Goal: Task Accomplishment & Management: Use online tool/utility

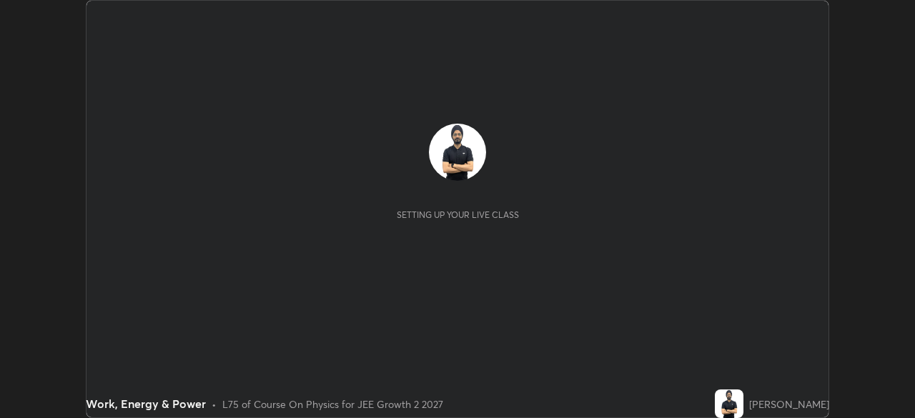
scroll to position [418, 914]
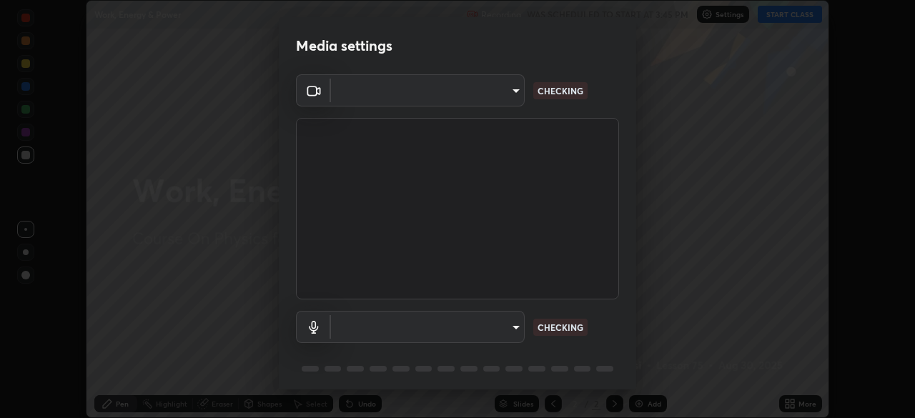
click at [788, 402] on div "Media settings ​ CHECKING ​ CHECKING 1 / 5 Next" at bounding box center [457, 209] width 915 height 418
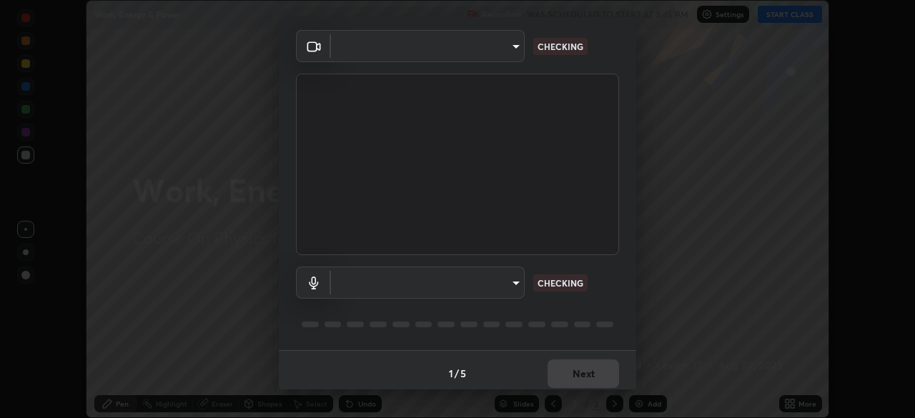
type input "ba13e312339ef8477216ddedc35df2f043033d031c8e6632ccfddaecbc9a7b0e"
type input "communications"
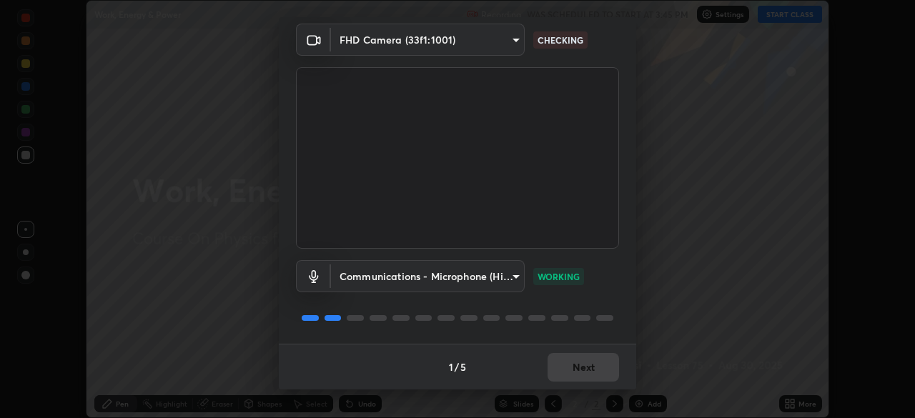
click at [568, 373] on div "1 / 5 Next" at bounding box center [457, 367] width 357 height 46
click at [569, 372] on div "1 / 5 Next" at bounding box center [457, 367] width 357 height 46
click at [569, 373] on div "1 / 5 Next" at bounding box center [457, 367] width 357 height 46
click at [571, 372] on button "Next" at bounding box center [582, 367] width 71 height 29
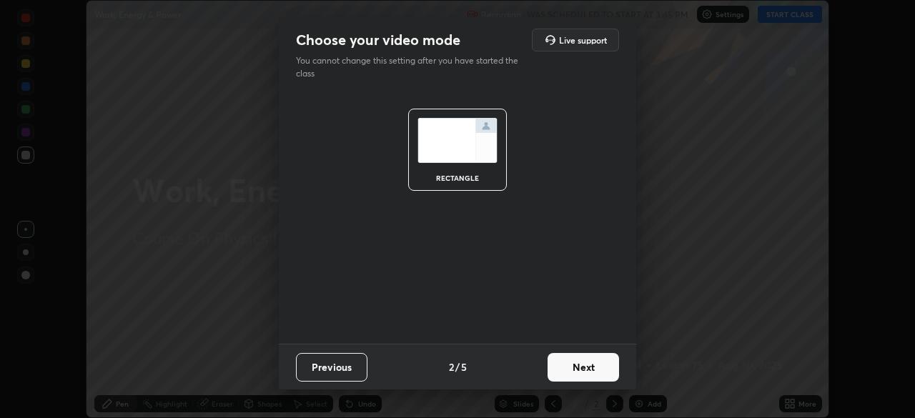
click at [571, 372] on button "Next" at bounding box center [582, 367] width 71 height 29
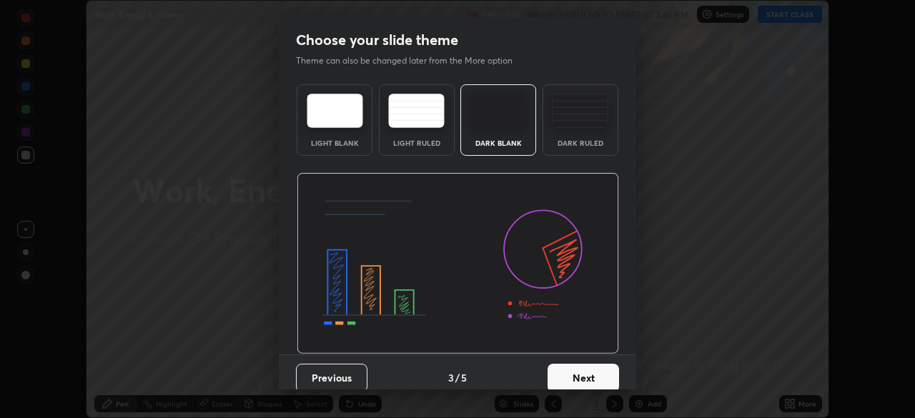
click at [572, 370] on button "Next" at bounding box center [582, 378] width 71 height 29
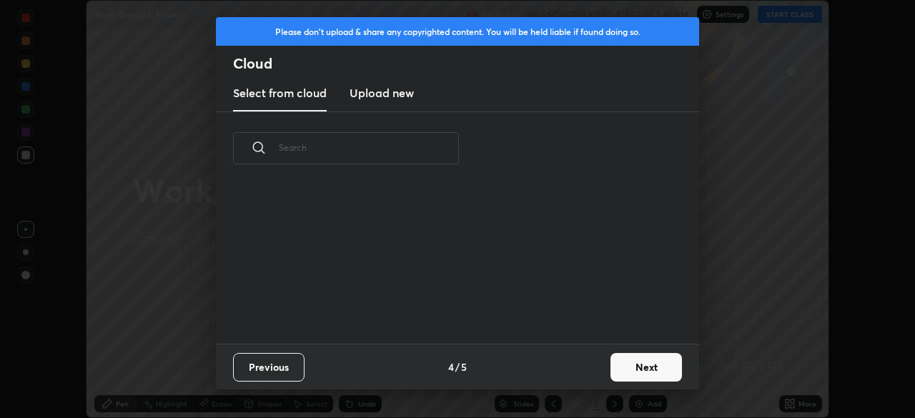
scroll to position [159, 459]
click at [613, 367] on button "Next" at bounding box center [645, 367] width 71 height 29
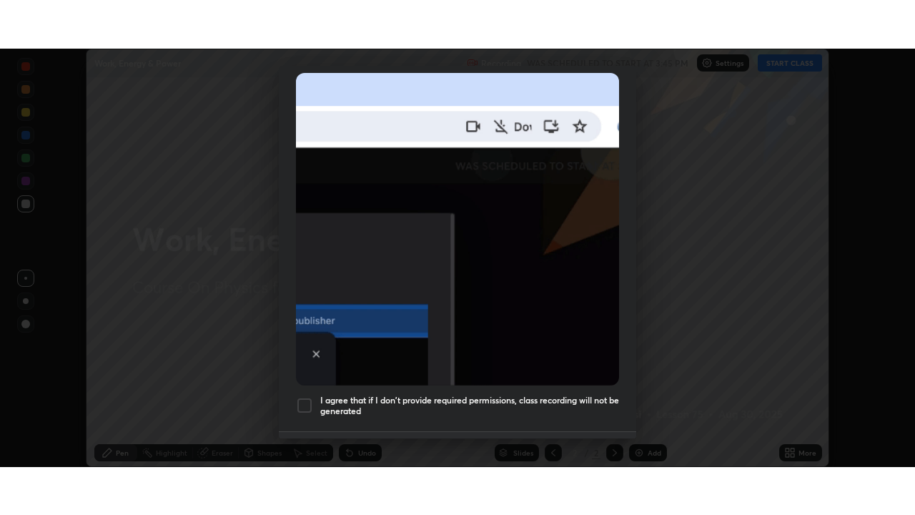
scroll to position [342, 0]
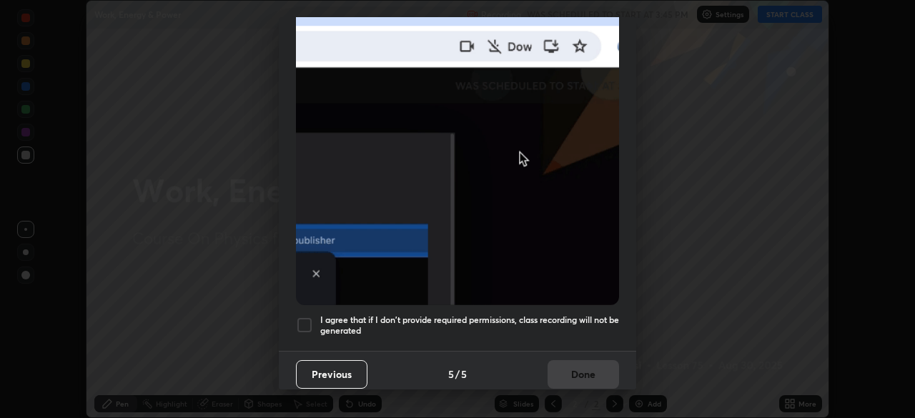
click at [475, 314] on h5 "I agree that if I don't provide required permissions, class recording will not …" at bounding box center [469, 325] width 299 height 22
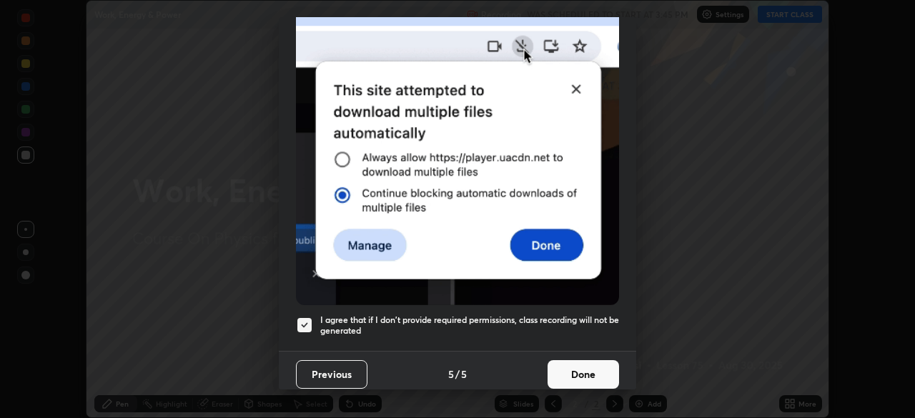
click at [565, 370] on button "Done" at bounding box center [582, 374] width 71 height 29
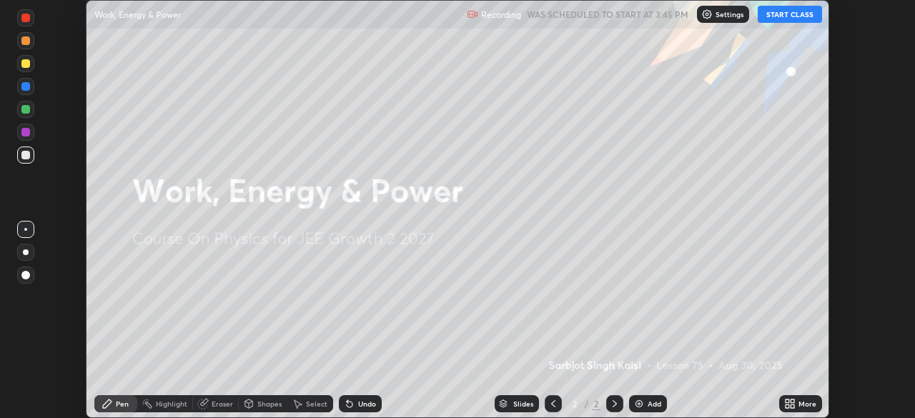
click at [798, 402] on div "More" at bounding box center [807, 403] width 18 height 7
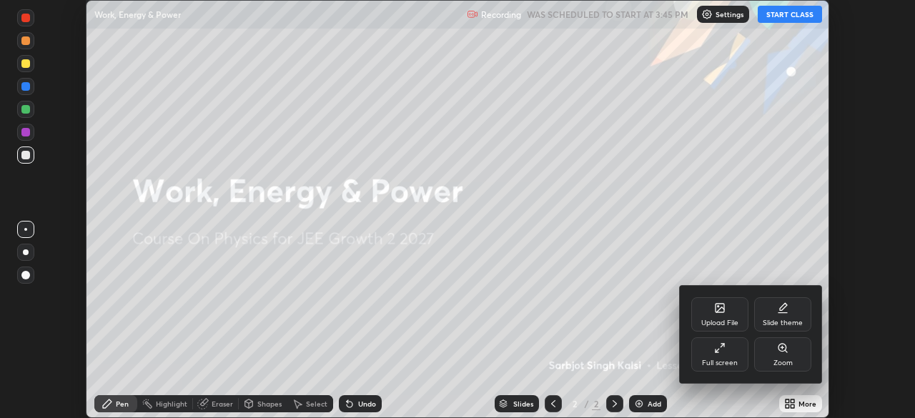
click at [737, 353] on div "Full screen" at bounding box center [719, 354] width 57 height 34
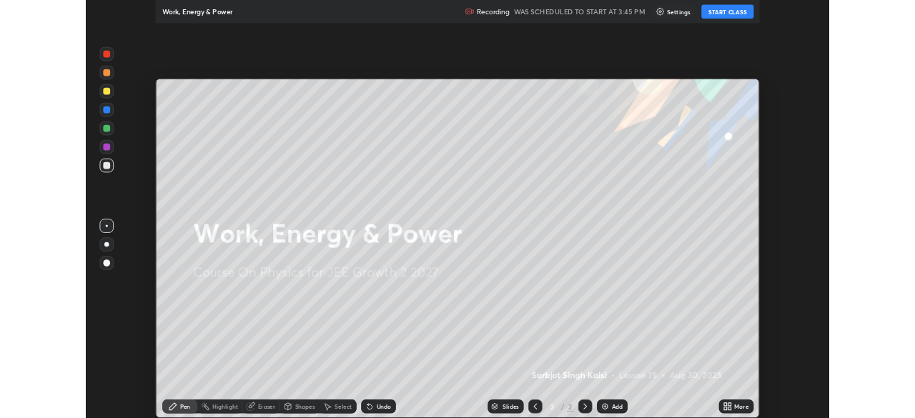
scroll to position [515, 915]
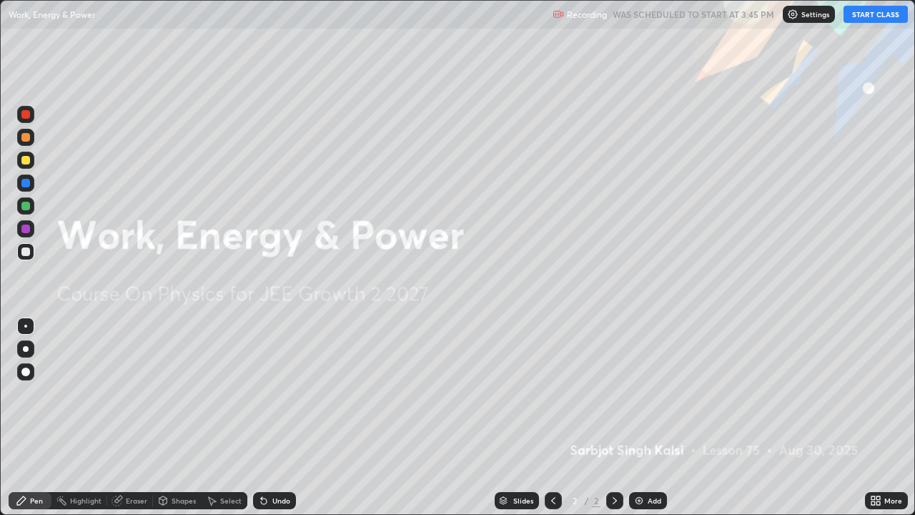
click at [871, 14] on button "START CLASS" at bounding box center [875, 14] width 64 height 17
click at [642, 417] on img at bounding box center [638, 500] width 11 height 11
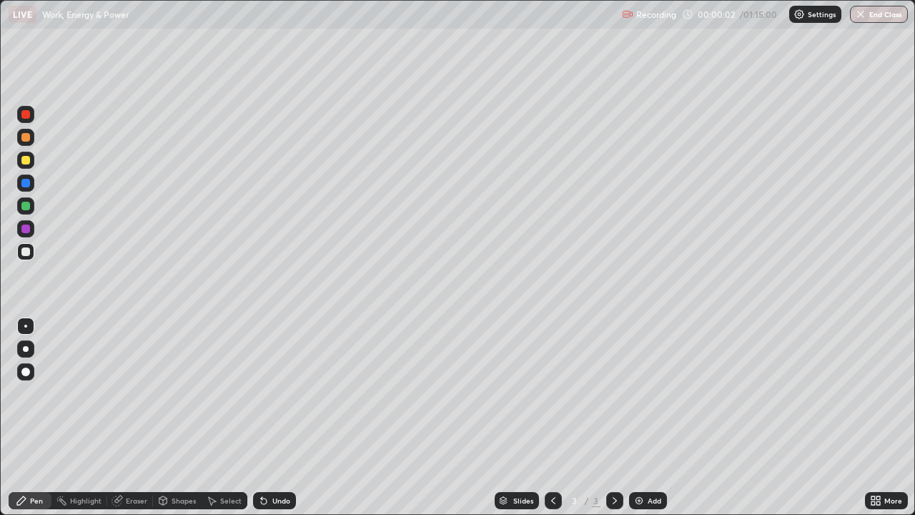
click at [26, 251] on div at bounding box center [25, 251] width 9 height 9
click at [261, 417] on icon at bounding box center [261, 497] width 1 height 1
click at [267, 417] on div "Undo" at bounding box center [274, 500] width 43 height 17
click at [269, 417] on div "Undo" at bounding box center [274, 500] width 43 height 17
click at [145, 417] on div "Eraser" at bounding box center [136, 500] width 21 height 7
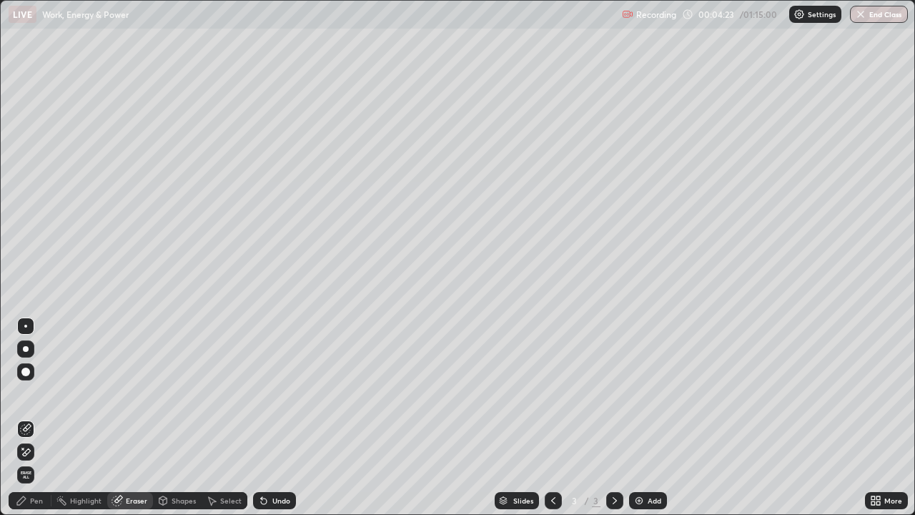
click at [27, 417] on icon at bounding box center [25, 452] width 11 height 12
click at [651, 417] on div "Add" at bounding box center [655, 500] width 14 height 7
click at [41, 417] on div "Pen" at bounding box center [36, 500] width 13 height 7
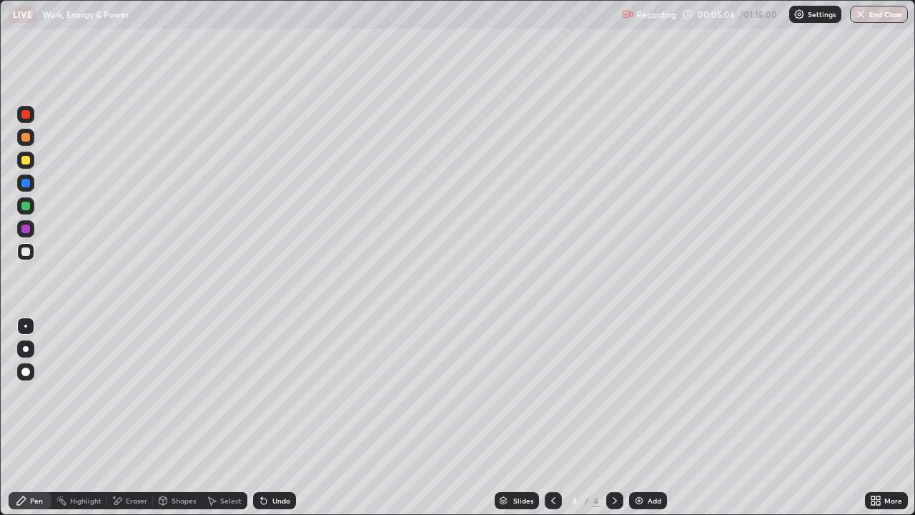
click at [27, 162] on div at bounding box center [25, 160] width 9 height 9
click at [25, 207] on div at bounding box center [25, 206] width 9 height 9
click at [731, 143] on icon at bounding box center [736, 147] width 11 height 11
click at [26, 250] on div at bounding box center [25, 251] width 9 height 9
click at [283, 417] on div "Undo" at bounding box center [281, 500] width 18 height 7
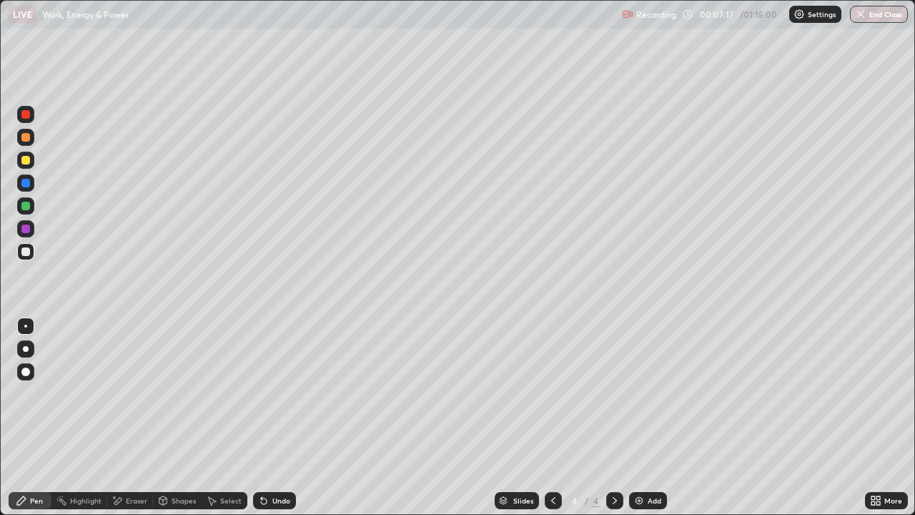
click at [27, 185] on div at bounding box center [25, 183] width 9 height 9
click at [27, 252] on div at bounding box center [25, 251] width 9 height 9
click at [22, 205] on div at bounding box center [25, 206] width 9 height 9
click at [26, 248] on div at bounding box center [25, 251] width 9 height 9
click at [23, 199] on div at bounding box center [25, 205] width 17 height 17
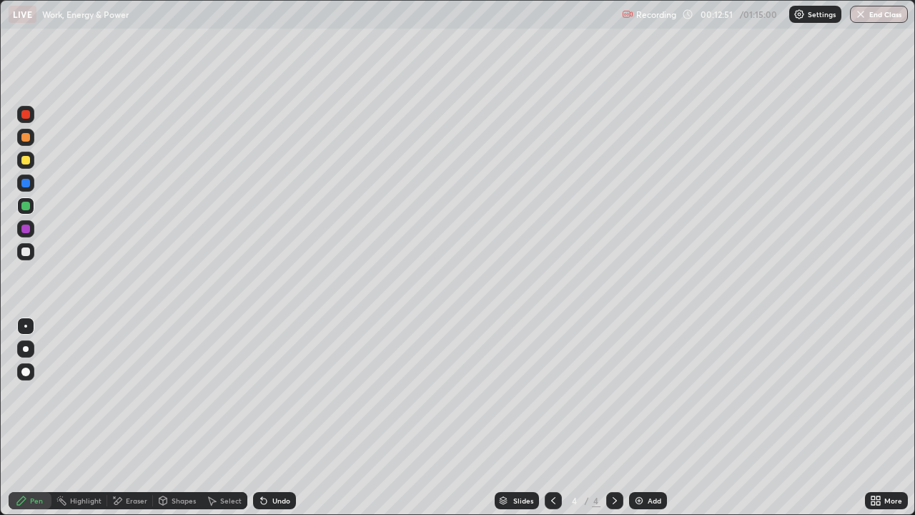
click at [650, 417] on div "Add" at bounding box center [655, 500] width 14 height 7
click at [26, 252] on div at bounding box center [25, 251] width 9 height 9
click at [27, 159] on div at bounding box center [25, 160] width 9 height 9
click at [26, 204] on div at bounding box center [25, 206] width 9 height 9
click at [21, 252] on div at bounding box center [25, 251] width 9 height 9
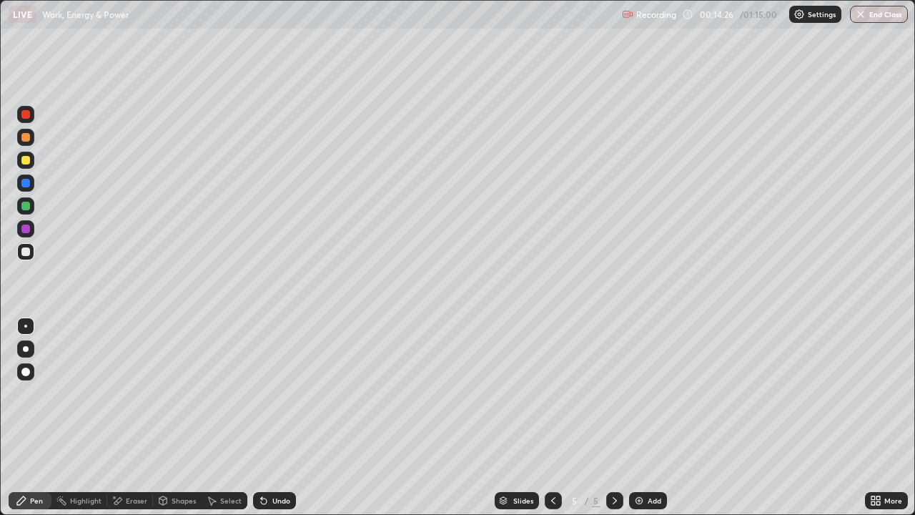
click at [26, 183] on div at bounding box center [25, 183] width 9 height 9
click at [290, 417] on div "Undo" at bounding box center [274, 500] width 43 height 17
click at [648, 417] on div "Add" at bounding box center [648, 500] width 38 height 17
click at [31, 256] on div at bounding box center [25, 251] width 17 height 17
click at [552, 417] on icon at bounding box center [552, 500] width 11 height 11
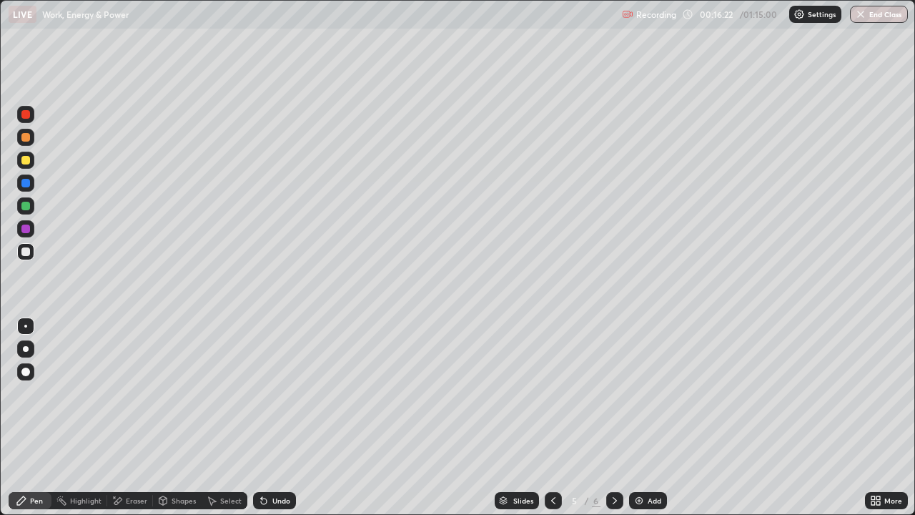
click at [236, 417] on div "Select" at bounding box center [230, 500] width 21 height 7
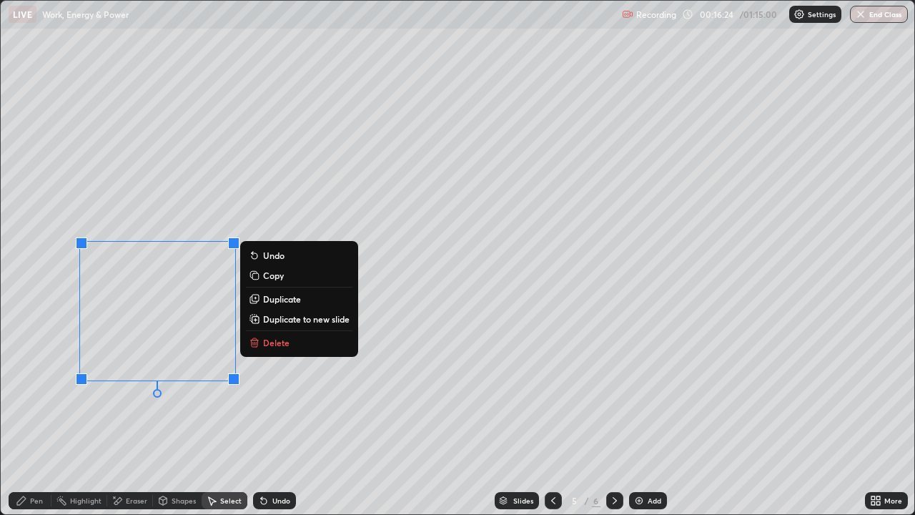
click at [326, 319] on p "Duplicate to new slide" at bounding box center [306, 318] width 86 height 11
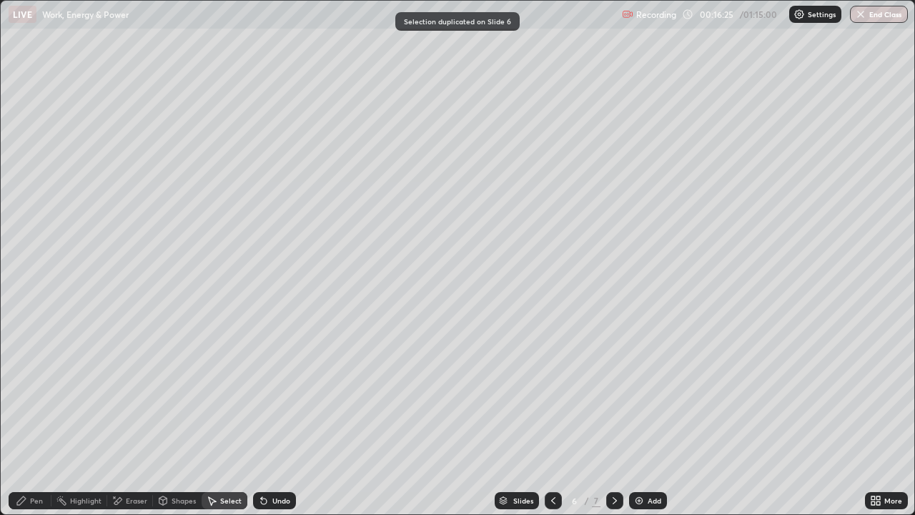
click at [36, 417] on div "Pen" at bounding box center [30, 500] width 43 height 17
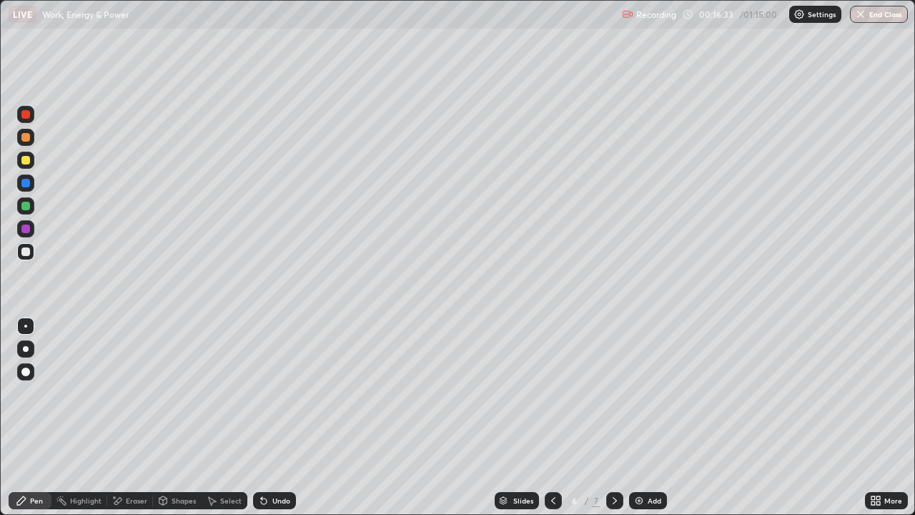
click at [26, 165] on div at bounding box center [25, 160] width 17 height 17
click at [29, 253] on div at bounding box center [25, 251] width 9 height 9
click at [27, 204] on div at bounding box center [25, 206] width 9 height 9
click at [123, 417] on div "Eraser" at bounding box center [130, 500] width 46 height 17
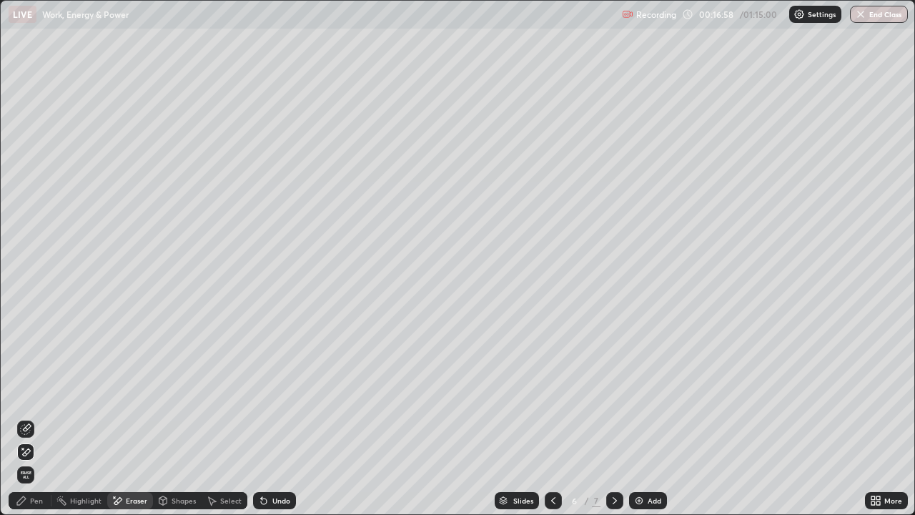
click at [26, 417] on icon at bounding box center [25, 428] width 11 height 11
click at [31, 417] on div "Pen" at bounding box center [36, 500] width 13 height 7
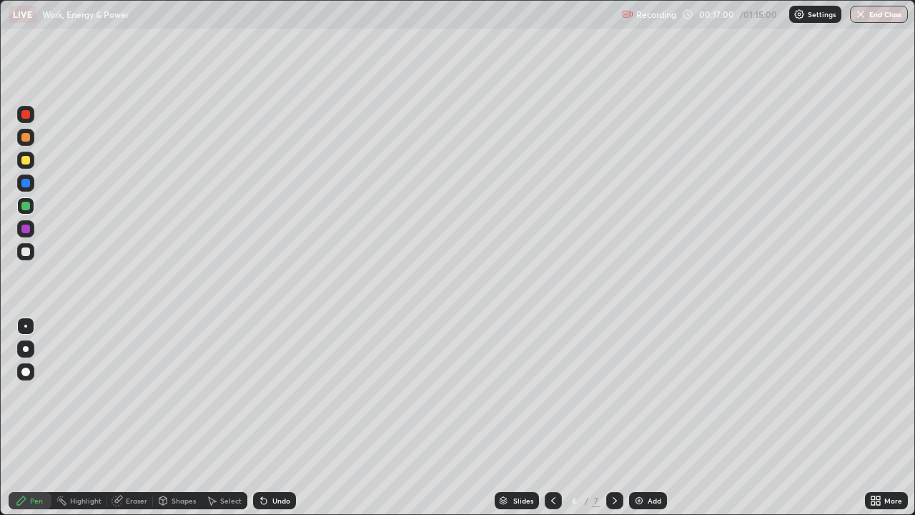
click at [27, 255] on div at bounding box center [25, 251] width 9 height 9
click at [21, 157] on div at bounding box center [25, 160] width 17 height 17
click at [28, 208] on div at bounding box center [25, 206] width 9 height 9
click at [27, 254] on div at bounding box center [25, 251] width 9 height 9
click at [267, 417] on div "Undo" at bounding box center [274, 500] width 43 height 17
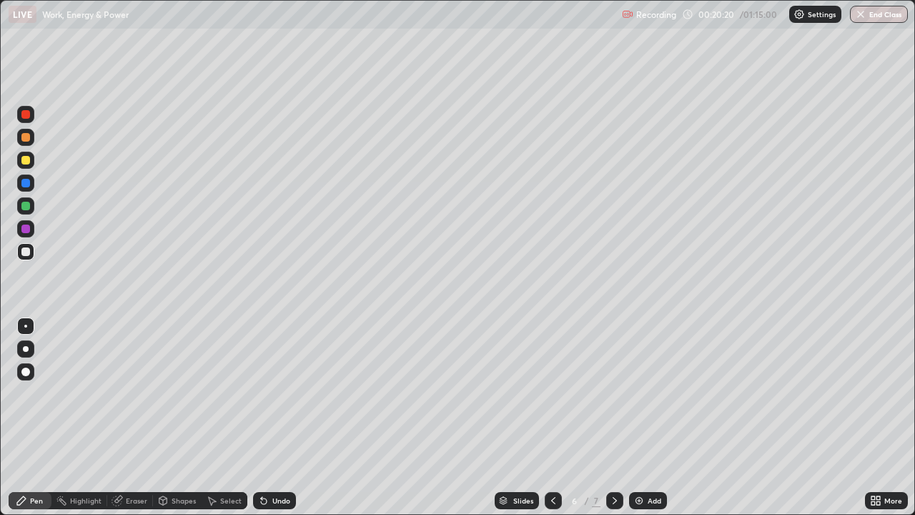
click at [26, 258] on div at bounding box center [25, 251] width 17 height 17
click at [126, 417] on div "Eraser" at bounding box center [136, 500] width 21 height 7
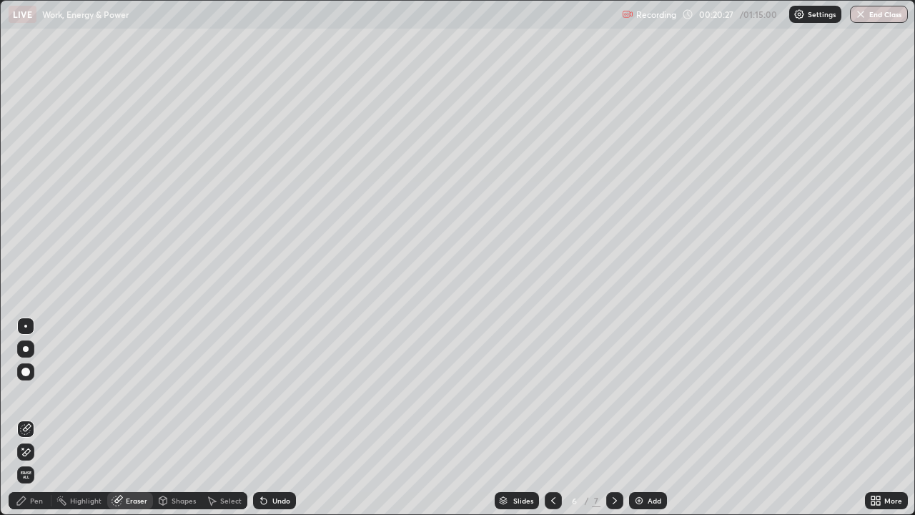
click at [22, 417] on icon at bounding box center [22, 447] width 1 height 1
click at [288, 417] on div "Undo" at bounding box center [281, 500] width 18 height 7
click at [34, 417] on div "Pen" at bounding box center [36, 500] width 13 height 7
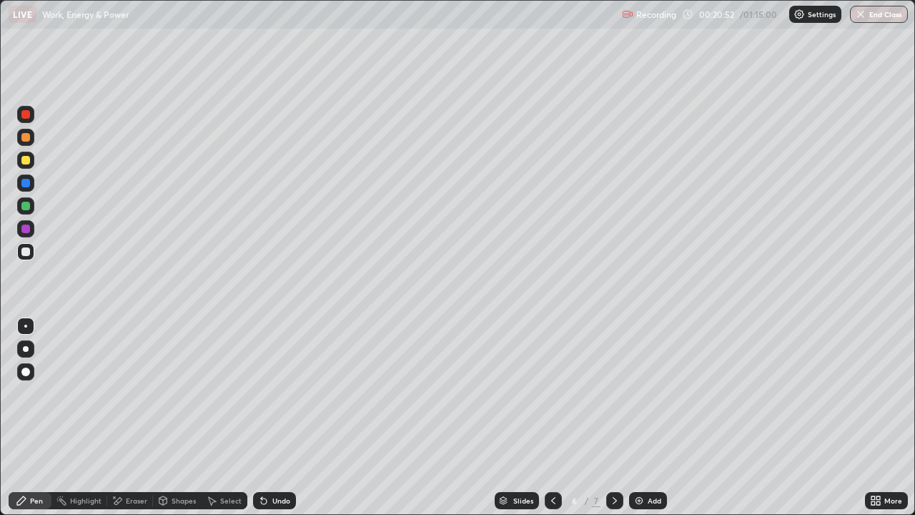
click at [136, 417] on div "Eraser" at bounding box center [136, 500] width 21 height 7
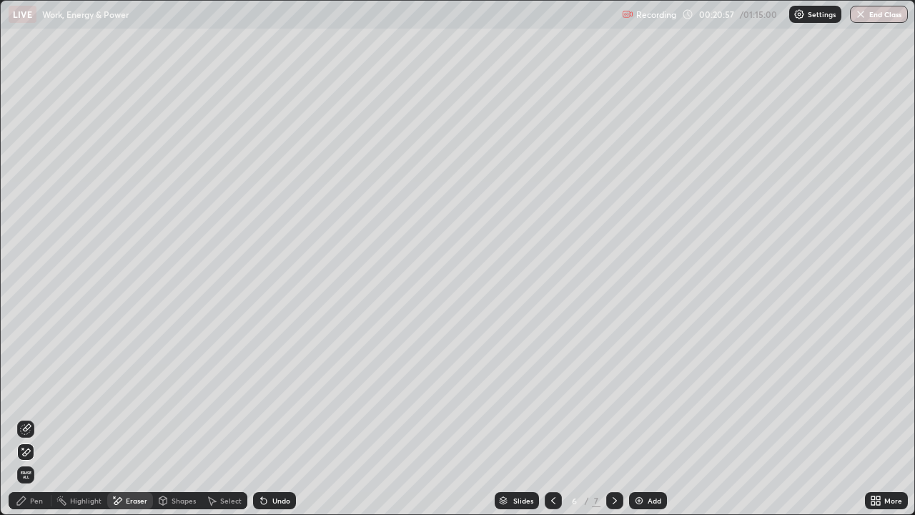
click at [610, 417] on div at bounding box center [614, 500] width 17 height 29
click at [31, 417] on div "Pen" at bounding box center [30, 500] width 43 height 17
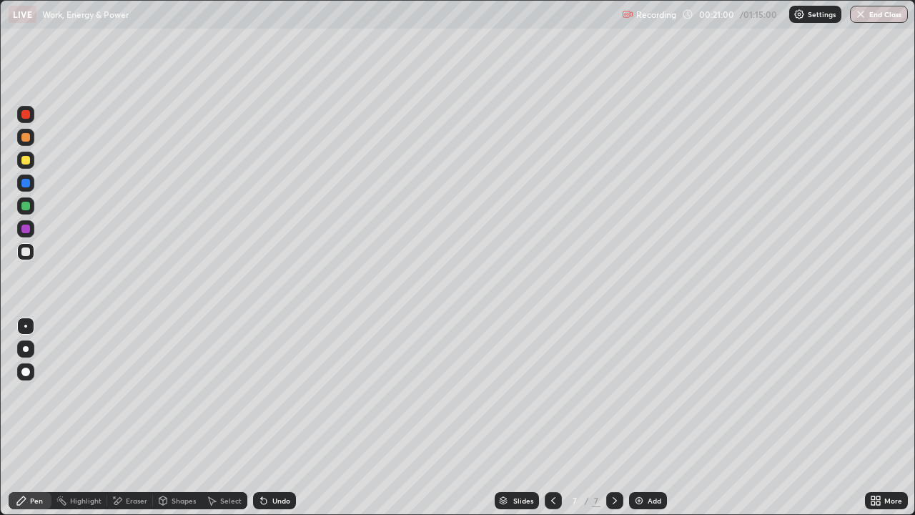
click at [26, 252] on div at bounding box center [25, 251] width 9 height 9
click at [24, 205] on div at bounding box center [25, 206] width 9 height 9
click at [27, 257] on div at bounding box center [25, 251] width 17 height 17
click at [277, 417] on div "Undo" at bounding box center [281, 500] width 18 height 7
click at [25, 206] on div at bounding box center [25, 206] width 9 height 9
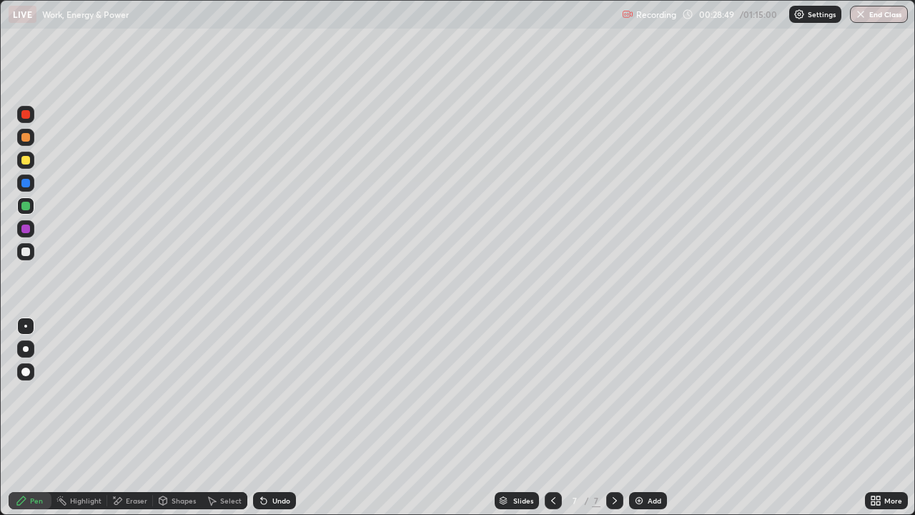
click at [549, 417] on icon at bounding box center [552, 500] width 11 height 11
click at [613, 417] on icon at bounding box center [614, 500] width 11 height 11
click at [555, 417] on div at bounding box center [553, 500] width 17 height 17
click at [557, 417] on div at bounding box center [553, 500] width 17 height 29
click at [552, 417] on icon at bounding box center [552, 500] width 11 height 11
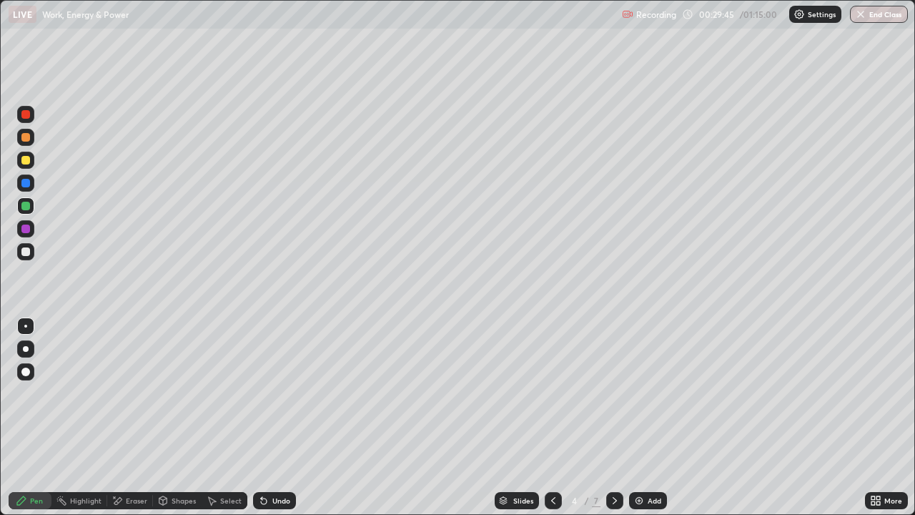
click at [612, 417] on icon at bounding box center [614, 500] width 4 height 7
click at [611, 417] on icon at bounding box center [614, 500] width 11 height 11
click at [613, 417] on icon at bounding box center [614, 500] width 4 height 7
click at [642, 417] on img at bounding box center [638, 500] width 11 height 11
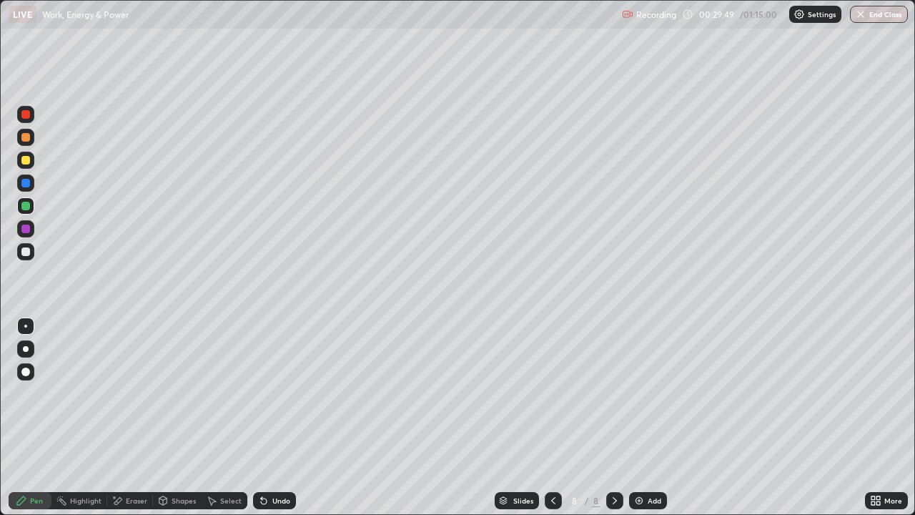
click at [31, 161] on div at bounding box center [25, 160] width 17 height 17
click at [31, 255] on div at bounding box center [25, 251] width 17 height 17
click at [26, 159] on div at bounding box center [25, 160] width 9 height 9
click at [269, 417] on div "Undo" at bounding box center [274, 500] width 43 height 17
click at [259, 417] on icon at bounding box center [263, 500] width 11 height 11
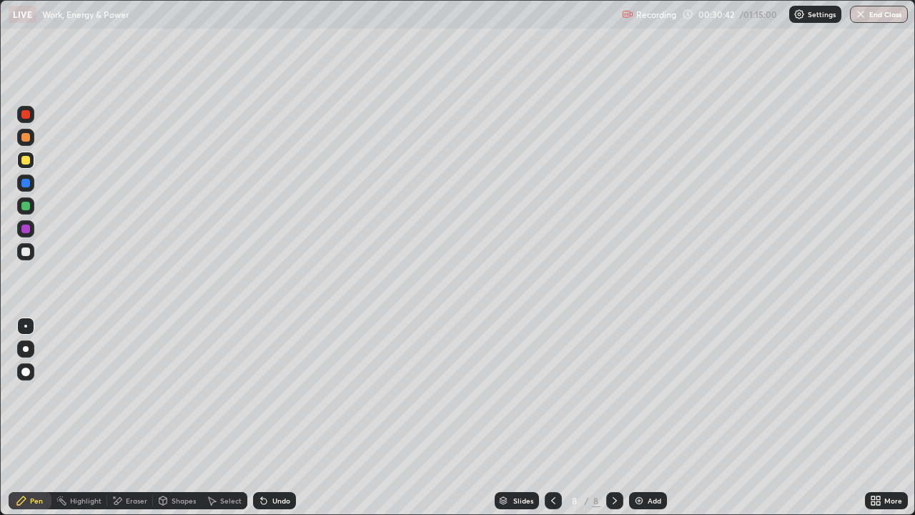
click at [264, 417] on icon at bounding box center [263, 500] width 11 height 11
click at [26, 250] on div at bounding box center [25, 251] width 9 height 9
click at [31, 162] on div at bounding box center [25, 160] width 17 height 17
click at [113, 417] on icon at bounding box center [116, 501] width 11 height 12
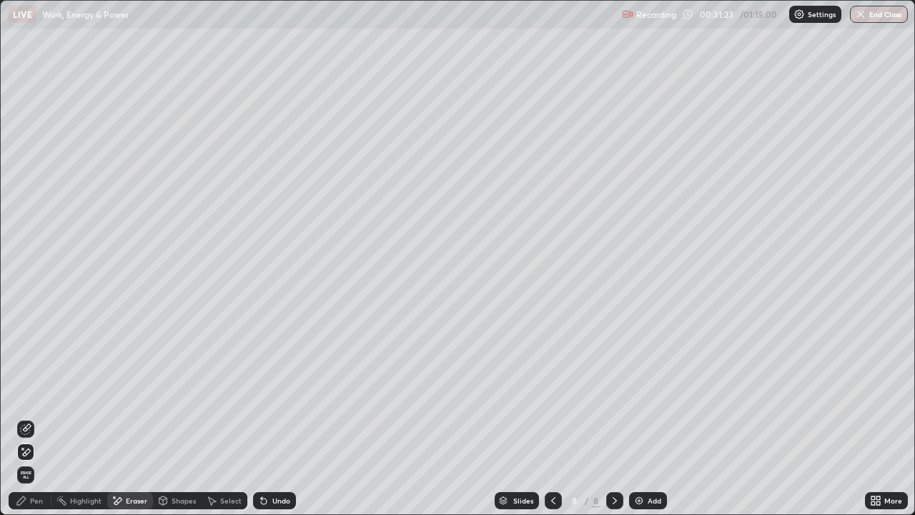
click at [33, 417] on div "Pen" at bounding box center [36, 500] width 13 height 7
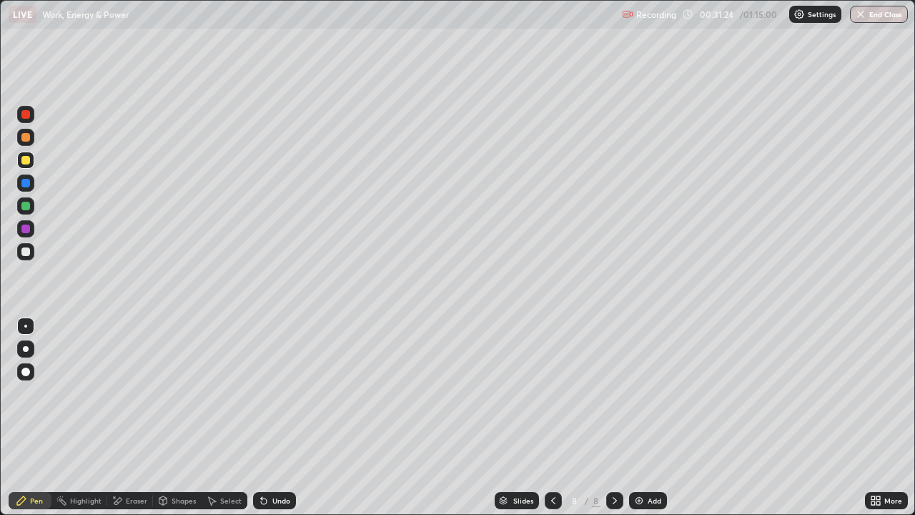
click at [24, 252] on div at bounding box center [25, 251] width 9 height 9
click at [27, 159] on div at bounding box center [25, 160] width 9 height 9
click at [131, 417] on div "Eraser" at bounding box center [136, 500] width 21 height 7
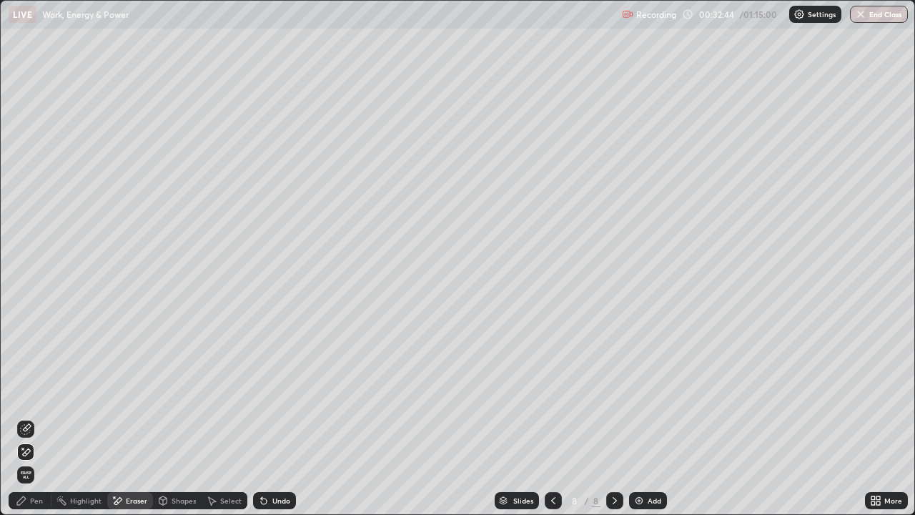
click at [40, 417] on div "Pen" at bounding box center [36, 500] width 13 height 7
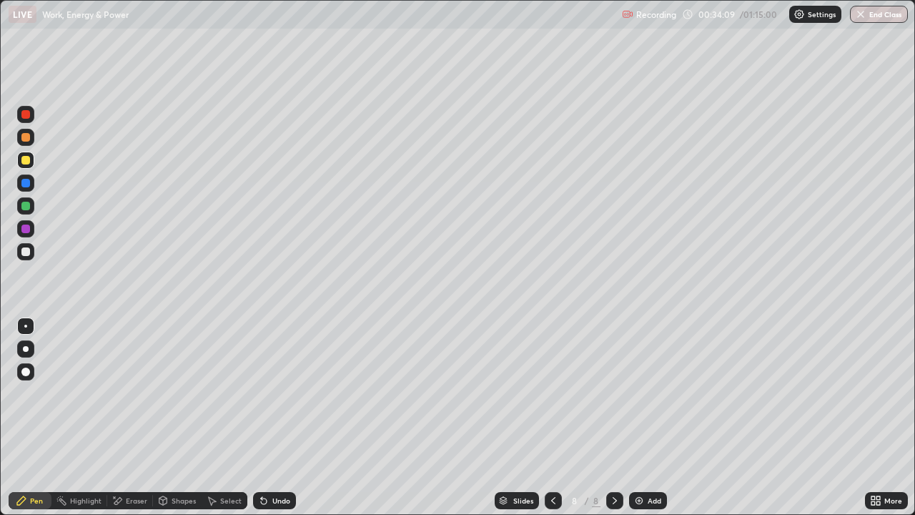
click at [643, 417] on img at bounding box center [638, 500] width 11 height 11
click at [24, 159] on div at bounding box center [25, 160] width 9 height 9
click at [26, 252] on div at bounding box center [25, 251] width 9 height 9
click at [28, 161] on div at bounding box center [25, 160] width 9 height 9
click at [124, 417] on div "Eraser" at bounding box center [130, 500] width 46 height 17
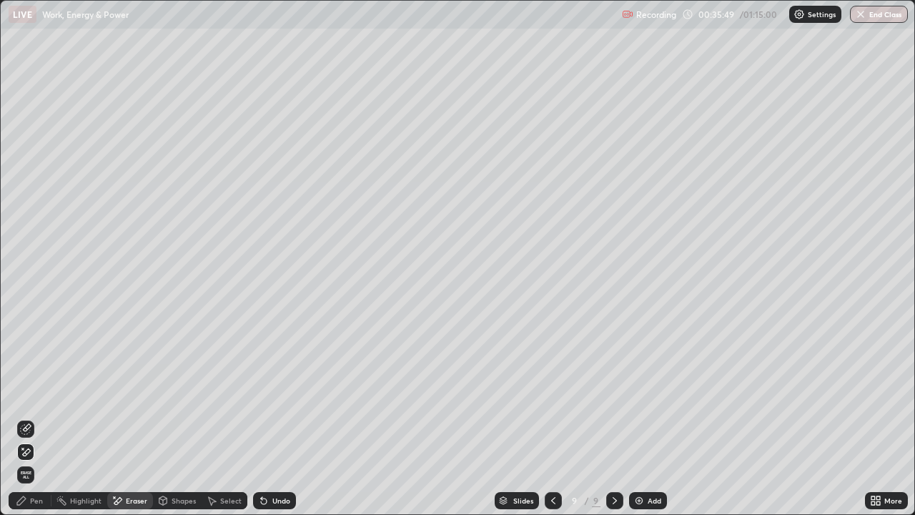
click at [33, 417] on div "Pen" at bounding box center [36, 500] width 13 height 7
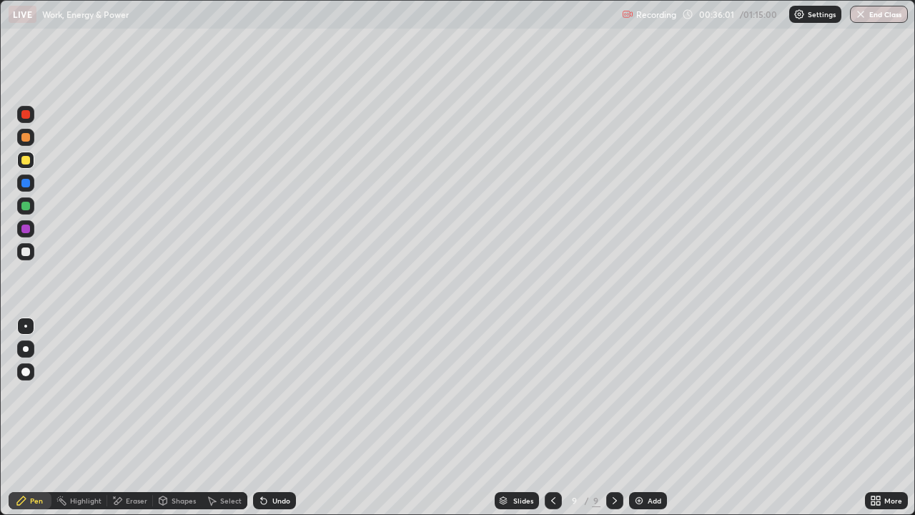
click at [29, 254] on div at bounding box center [25, 251] width 9 height 9
click at [21, 208] on div at bounding box center [25, 206] width 9 height 9
click at [25, 257] on div at bounding box center [25, 251] width 17 height 17
click at [122, 417] on div "Eraser" at bounding box center [130, 500] width 46 height 17
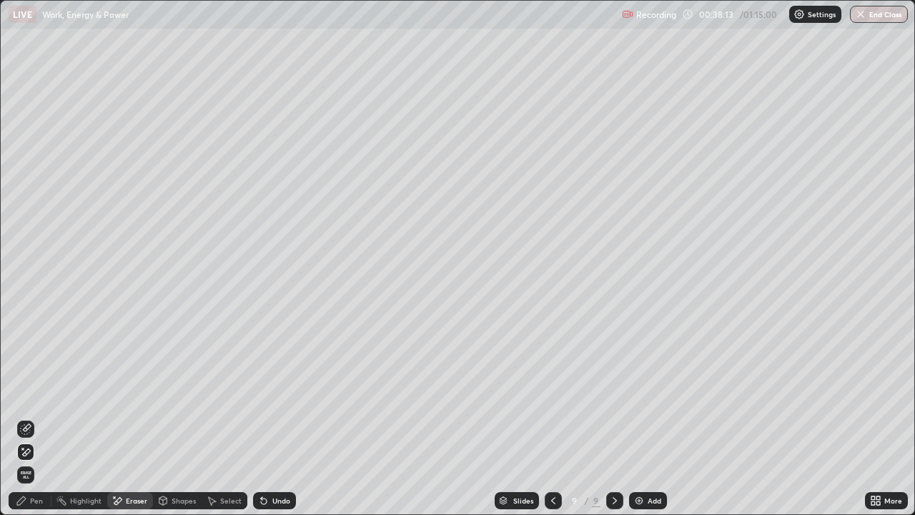
click at [634, 417] on img at bounding box center [638, 500] width 11 height 11
click at [43, 417] on div "Pen" at bounding box center [30, 500] width 43 height 17
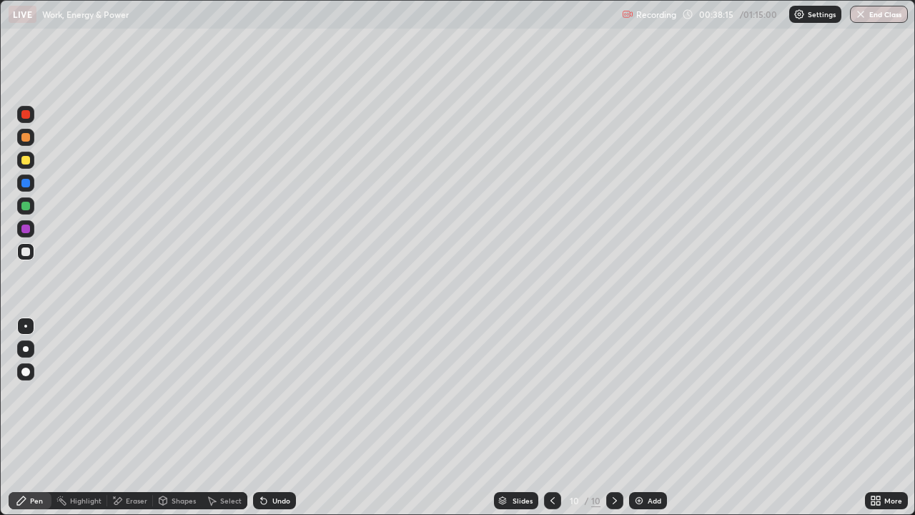
click at [26, 349] on div at bounding box center [26, 349] width 6 height 6
click at [29, 372] on div at bounding box center [25, 371] width 9 height 9
click at [31, 349] on div at bounding box center [25, 348] width 17 height 17
click at [274, 417] on div "Undo" at bounding box center [274, 500] width 43 height 17
click at [25, 209] on div at bounding box center [25, 206] width 9 height 9
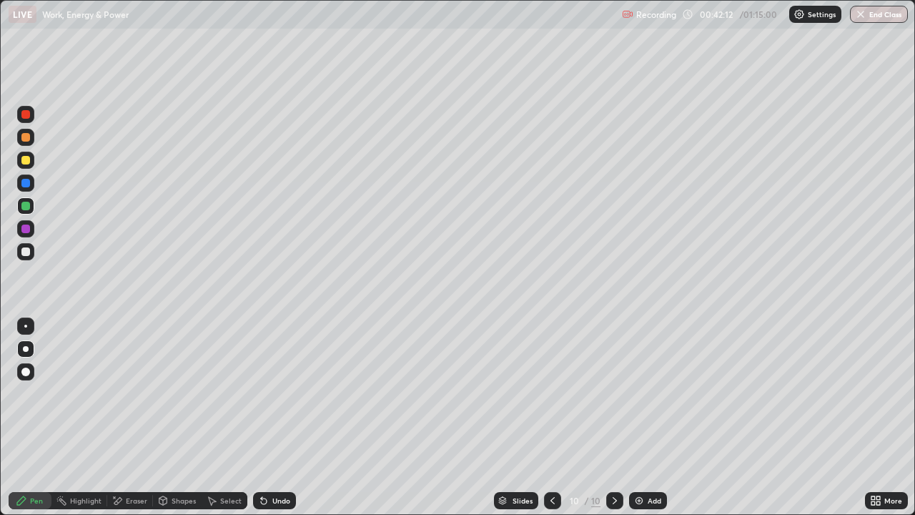
click at [26, 253] on div at bounding box center [25, 251] width 9 height 9
click at [27, 207] on div at bounding box center [25, 206] width 9 height 9
click at [26, 206] on div at bounding box center [25, 206] width 9 height 9
click at [643, 417] on div "Add" at bounding box center [648, 500] width 38 height 17
click at [31, 257] on div at bounding box center [25, 251] width 17 height 17
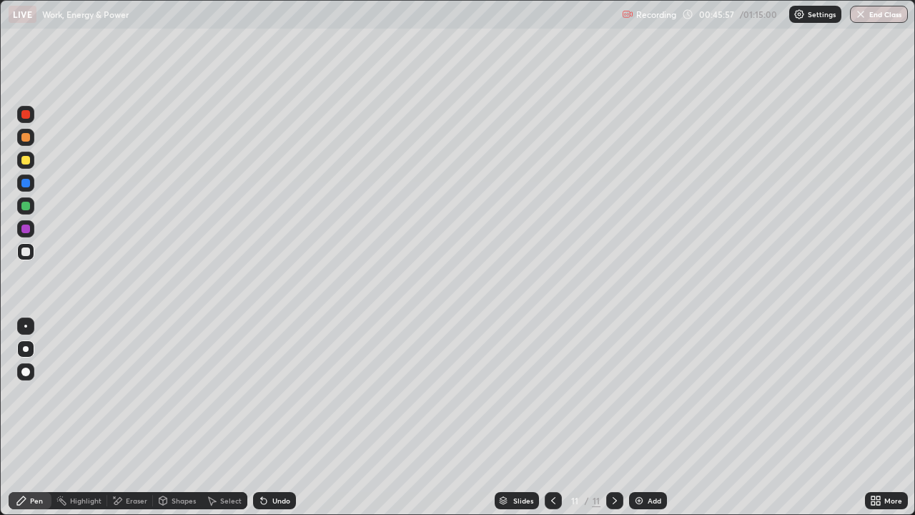
click at [26, 253] on div at bounding box center [25, 251] width 9 height 9
click at [267, 417] on div "Undo" at bounding box center [274, 500] width 43 height 17
click at [28, 161] on div at bounding box center [25, 160] width 9 height 9
click at [273, 417] on div "Undo" at bounding box center [281, 500] width 18 height 7
click at [266, 417] on icon at bounding box center [263, 500] width 11 height 11
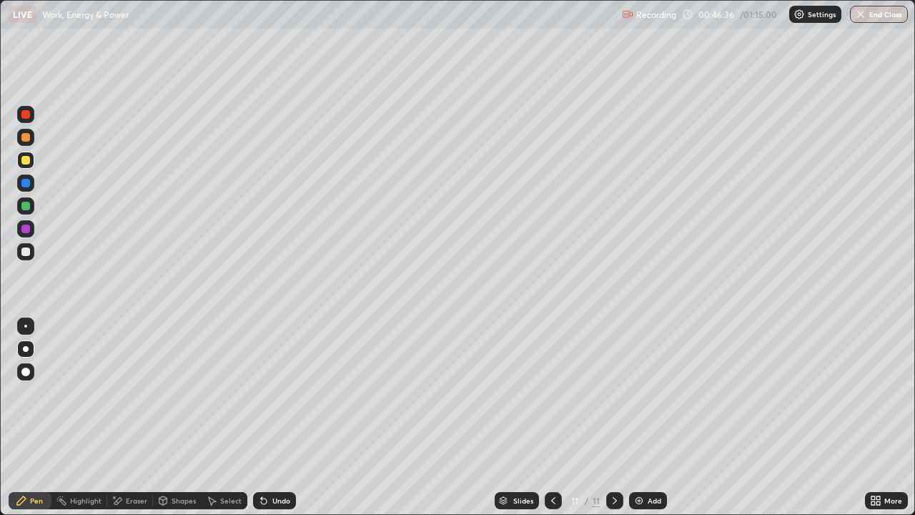
click at [272, 417] on div "Undo" at bounding box center [281, 500] width 18 height 7
click at [24, 254] on div at bounding box center [25, 251] width 9 height 9
click at [25, 208] on div at bounding box center [25, 206] width 9 height 9
click at [28, 251] on div at bounding box center [25, 251] width 9 height 9
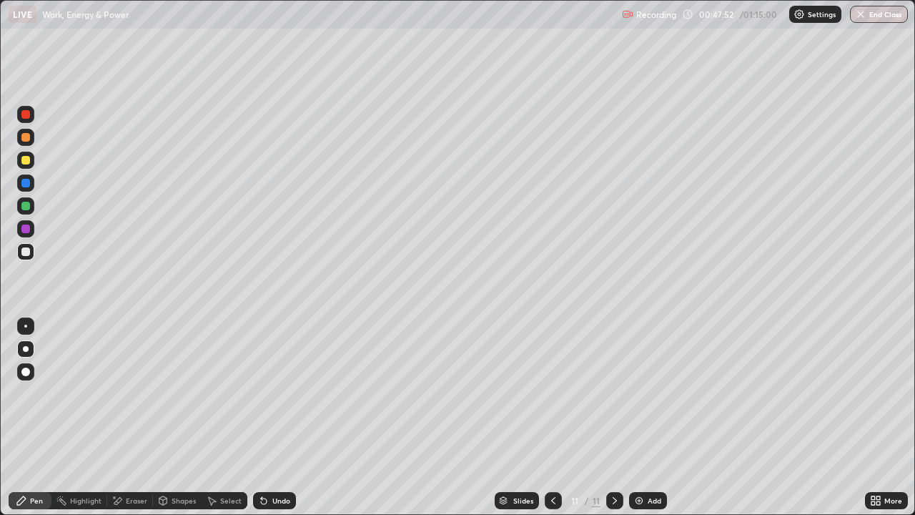
click at [272, 417] on div "Undo" at bounding box center [281, 500] width 18 height 7
click at [271, 417] on div "Undo" at bounding box center [274, 500] width 43 height 17
click at [272, 417] on div "Undo" at bounding box center [281, 500] width 18 height 7
click at [34, 320] on div at bounding box center [25, 325] width 17 height 17
click at [658, 417] on div "Add" at bounding box center [655, 500] width 14 height 7
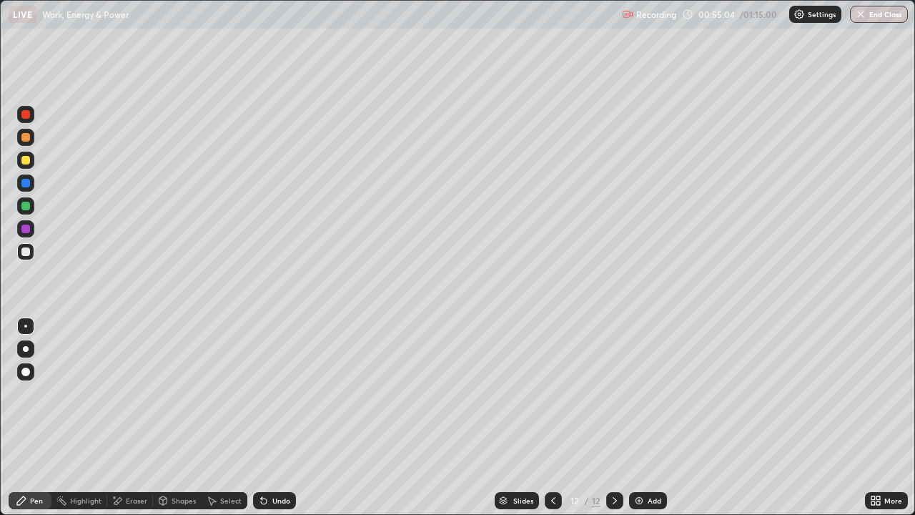
click at [31, 351] on div at bounding box center [25, 348] width 17 height 17
click at [29, 247] on div at bounding box center [25, 251] width 17 height 17
click at [287, 417] on div "Undo" at bounding box center [281, 500] width 18 height 7
click at [278, 417] on div "Undo" at bounding box center [281, 500] width 18 height 7
click at [282, 417] on div "Undo" at bounding box center [281, 500] width 18 height 7
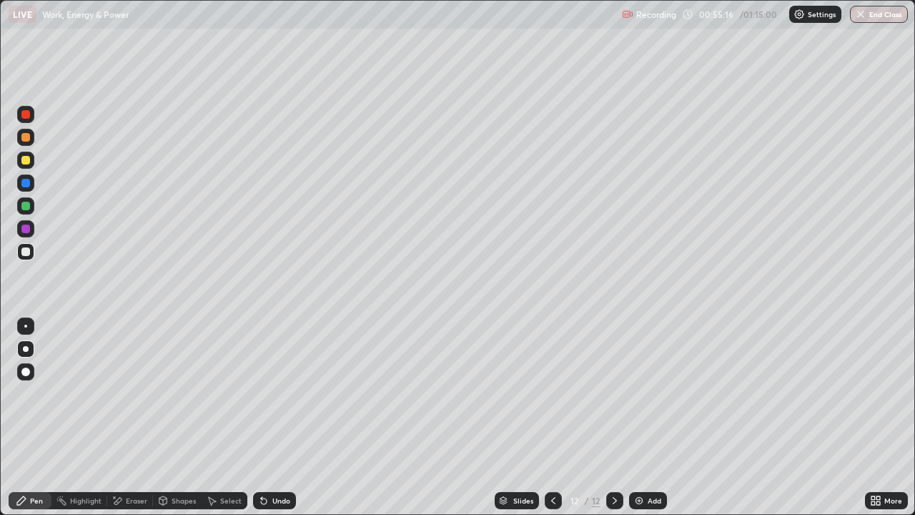
click at [278, 417] on div "Undo" at bounding box center [281, 500] width 18 height 7
click at [277, 417] on div "Undo" at bounding box center [281, 500] width 18 height 7
click at [279, 417] on div "Undo" at bounding box center [281, 500] width 18 height 7
click at [28, 160] on div at bounding box center [25, 160] width 9 height 9
click at [272, 417] on div "Undo" at bounding box center [281, 500] width 18 height 7
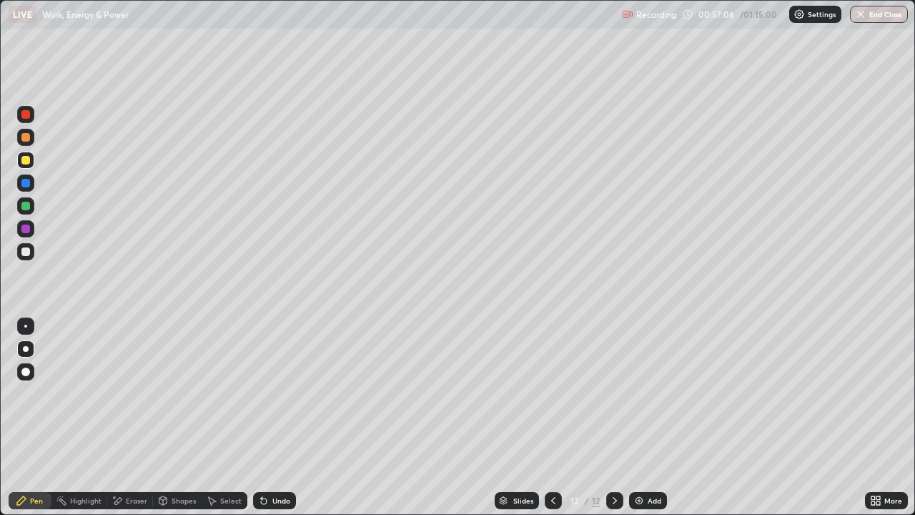
click at [27, 251] on div at bounding box center [25, 251] width 9 height 9
click at [28, 254] on div at bounding box center [25, 251] width 9 height 9
click at [28, 228] on div at bounding box center [25, 228] width 9 height 9
click at [27, 257] on div at bounding box center [25, 251] width 17 height 17
click at [653, 417] on div "Add" at bounding box center [655, 500] width 14 height 7
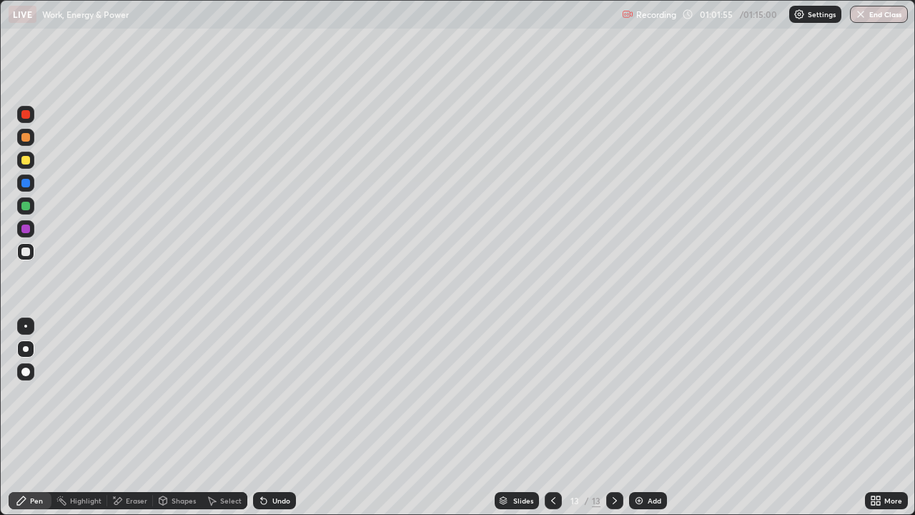
click at [26, 251] on div at bounding box center [25, 251] width 9 height 9
click at [25, 204] on div at bounding box center [25, 206] width 9 height 9
click at [27, 161] on div at bounding box center [25, 160] width 9 height 9
click at [24, 324] on div at bounding box center [25, 325] width 3 height 3
click at [24, 248] on div at bounding box center [25, 251] width 9 height 9
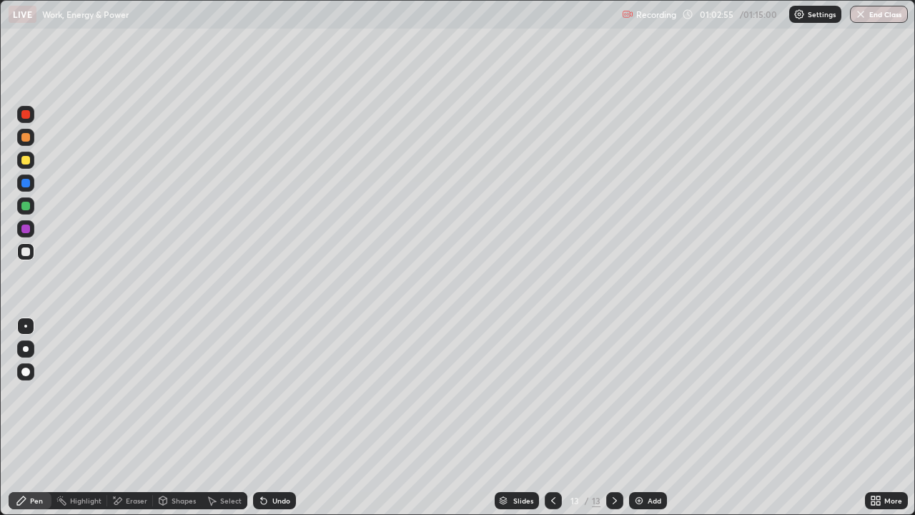
click at [263, 417] on icon at bounding box center [264, 501] width 6 height 6
click at [267, 417] on div "Undo" at bounding box center [274, 500] width 43 height 17
click at [22, 254] on div at bounding box center [25, 251] width 9 height 9
click at [655, 417] on div "Add" at bounding box center [655, 500] width 14 height 7
click at [27, 162] on div at bounding box center [25, 160] width 9 height 9
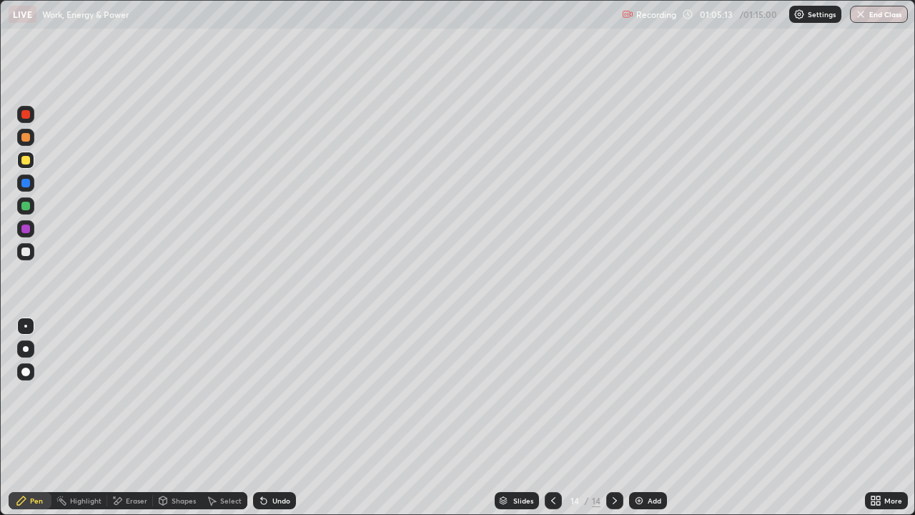
click at [26, 252] on div at bounding box center [25, 251] width 9 height 9
click at [24, 142] on div at bounding box center [25, 137] width 17 height 17
click at [31, 254] on div at bounding box center [25, 251] width 17 height 17
click at [25, 131] on div at bounding box center [25, 137] width 17 height 17
click at [25, 252] on div at bounding box center [25, 251] width 9 height 9
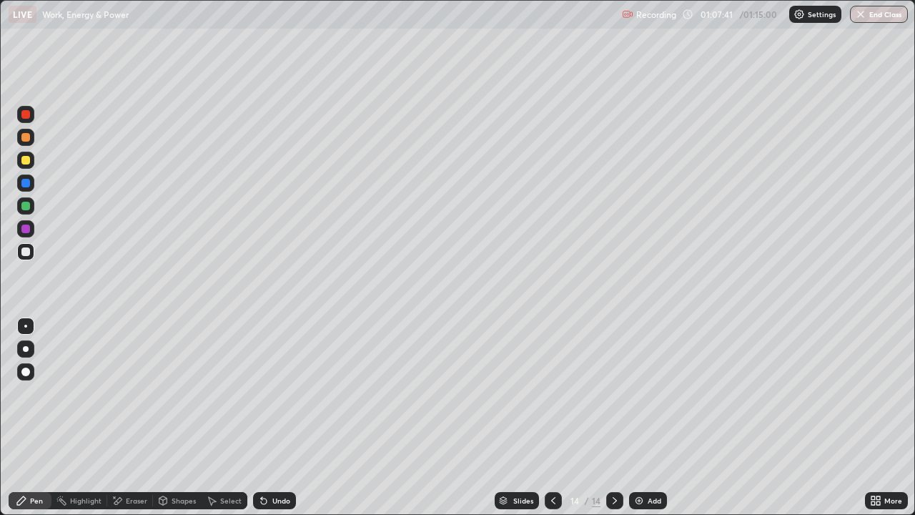
click at [550, 417] on icon at bounding box center [552, 500] width 11 height 11
click at [144, 417] on div "Eraser" at bounding box center [136, 500] width 21 height 7
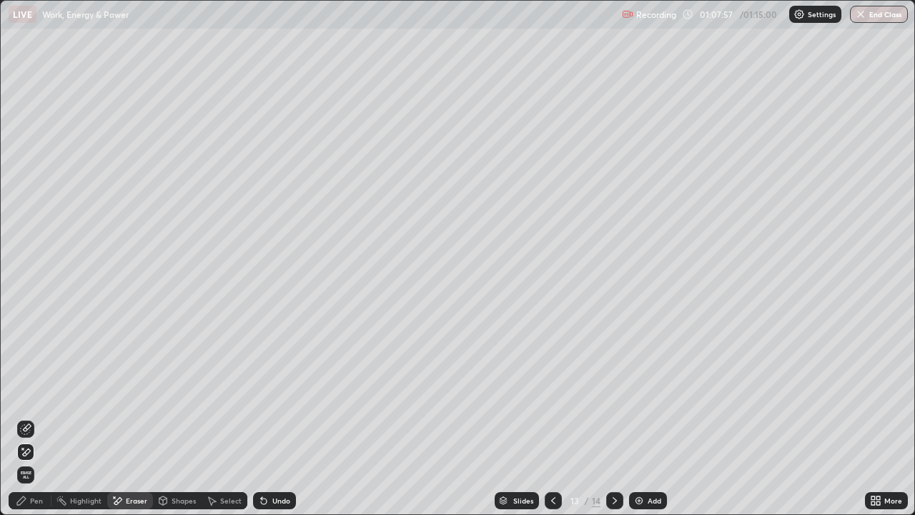
click at [34, 417] on div "Pen" at bounding box center [36, 500] width 13 height 7
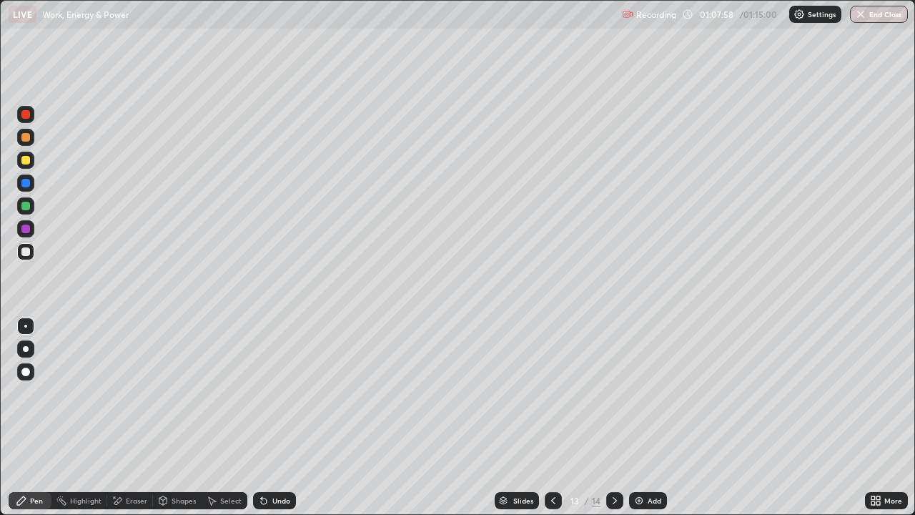
click at [31, 250] on div at bounding box center [25, 251] width 17 height 17
click at [870, 14] on button "End Class" at bounding box center [879, 14] width 58 height 17
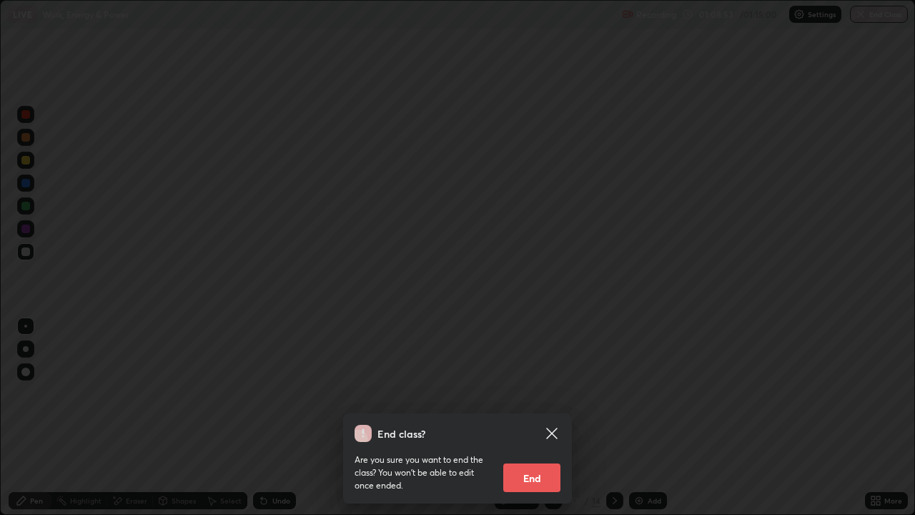
click at [539, 417] on button "End" at bounding box center [531, 477] width 57 height 29
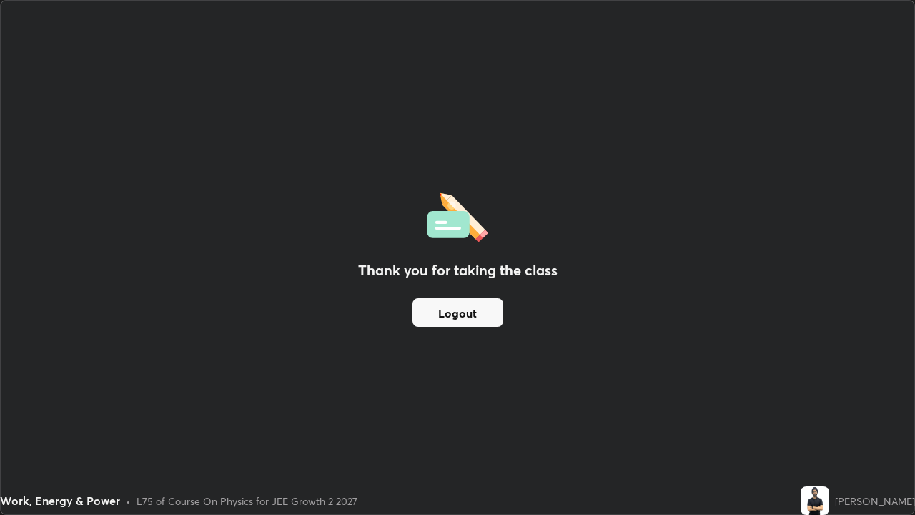
click at [410, 170] on div "Thank you for taking the class Logout" at bounding box center [457, 257] width 913 height 513
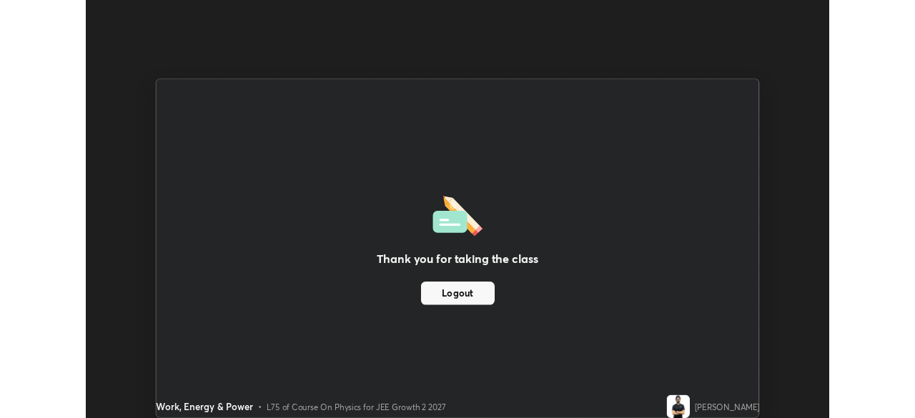
scroll to position [71051, 70554]
